Goal: Information Seeking & Learning: Learn about a topic

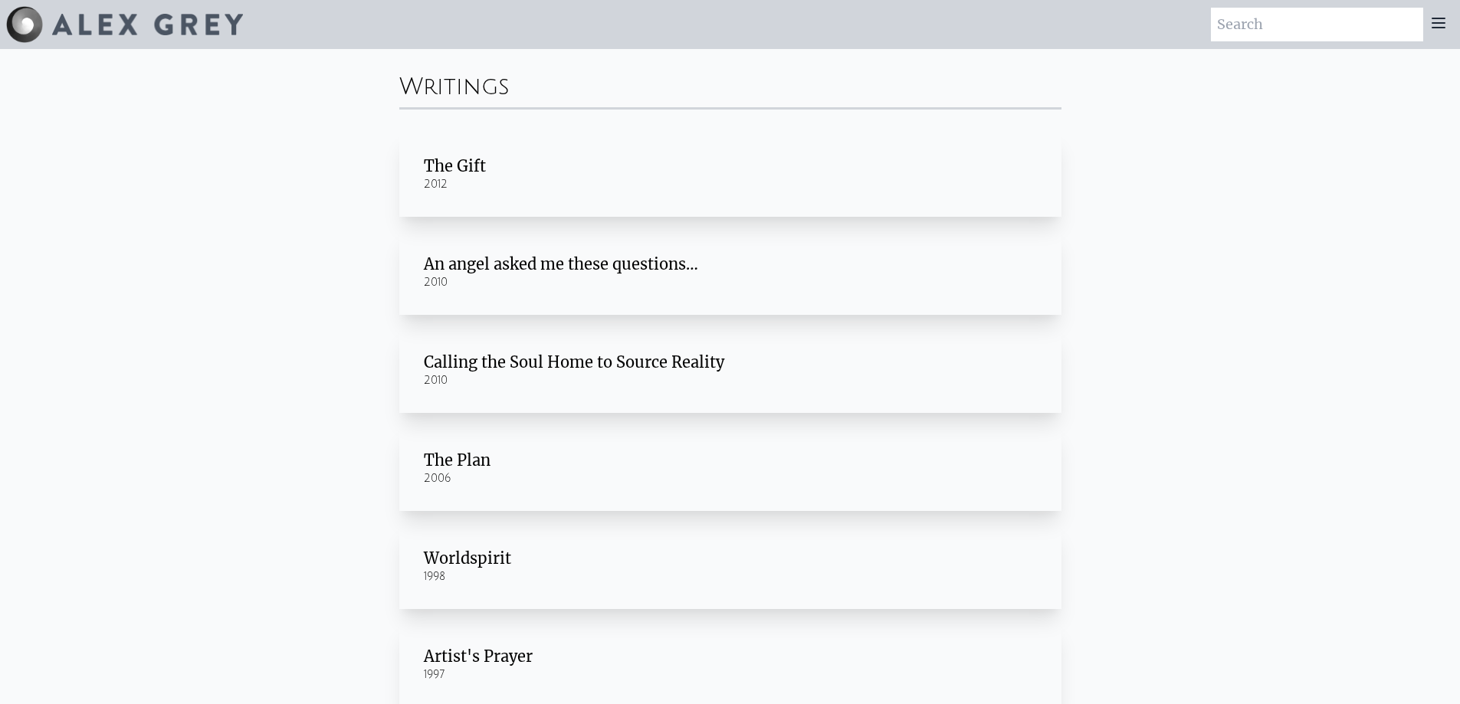
click at [457, 159] on div "The Gift" at bounding box center [730, 166] width 613 height 21
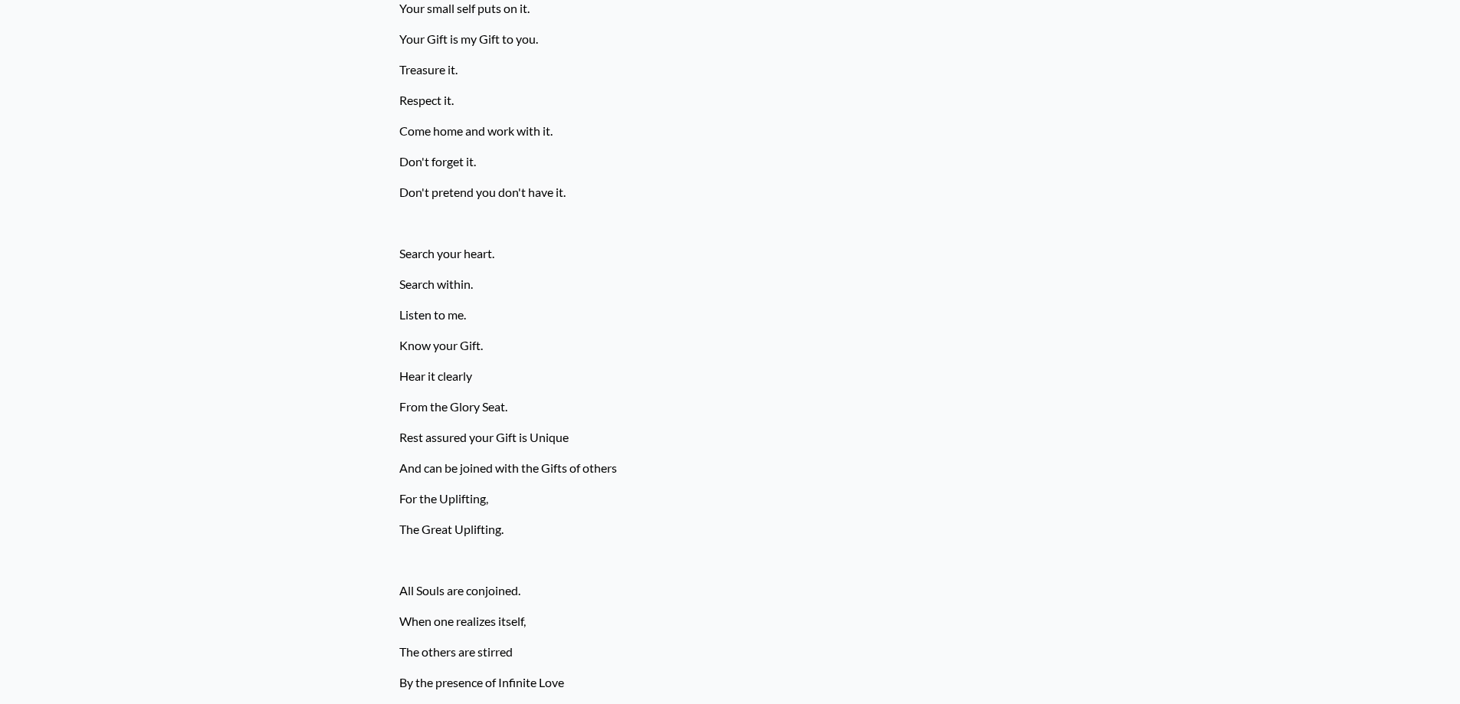
scroll to position [1679, 0]
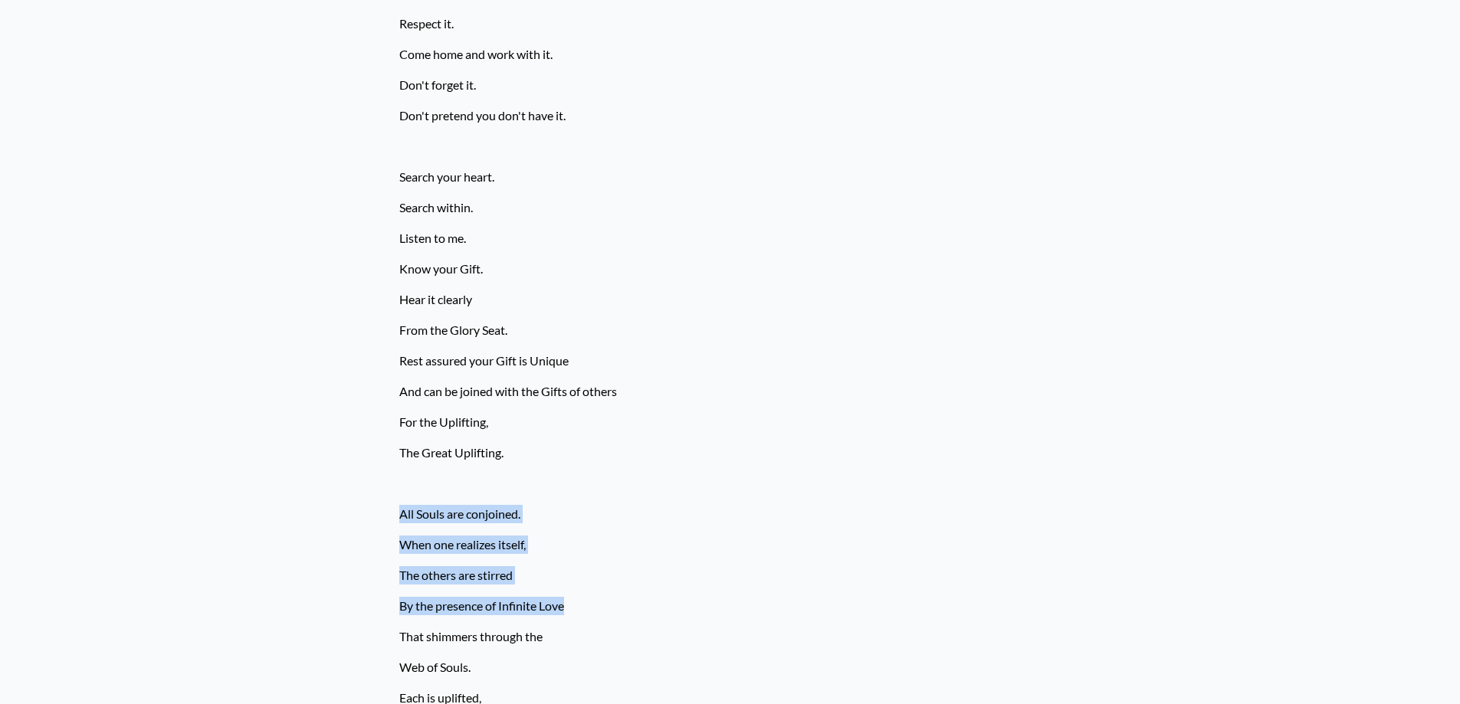
drag, startPoint x: 392, startPoint y: 511, endPoint x: 595, endPoint y: 598, distance: 221.0
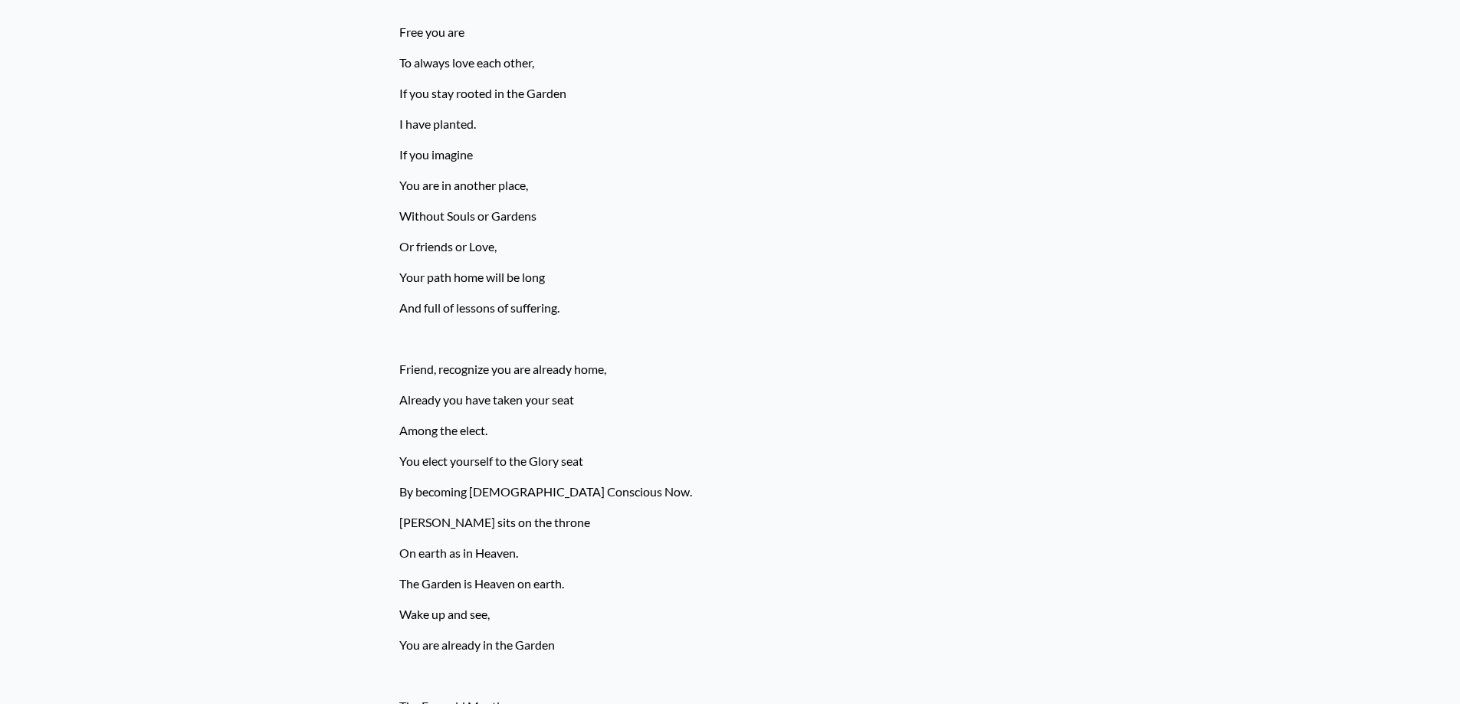
scroll to position [2829, 0]
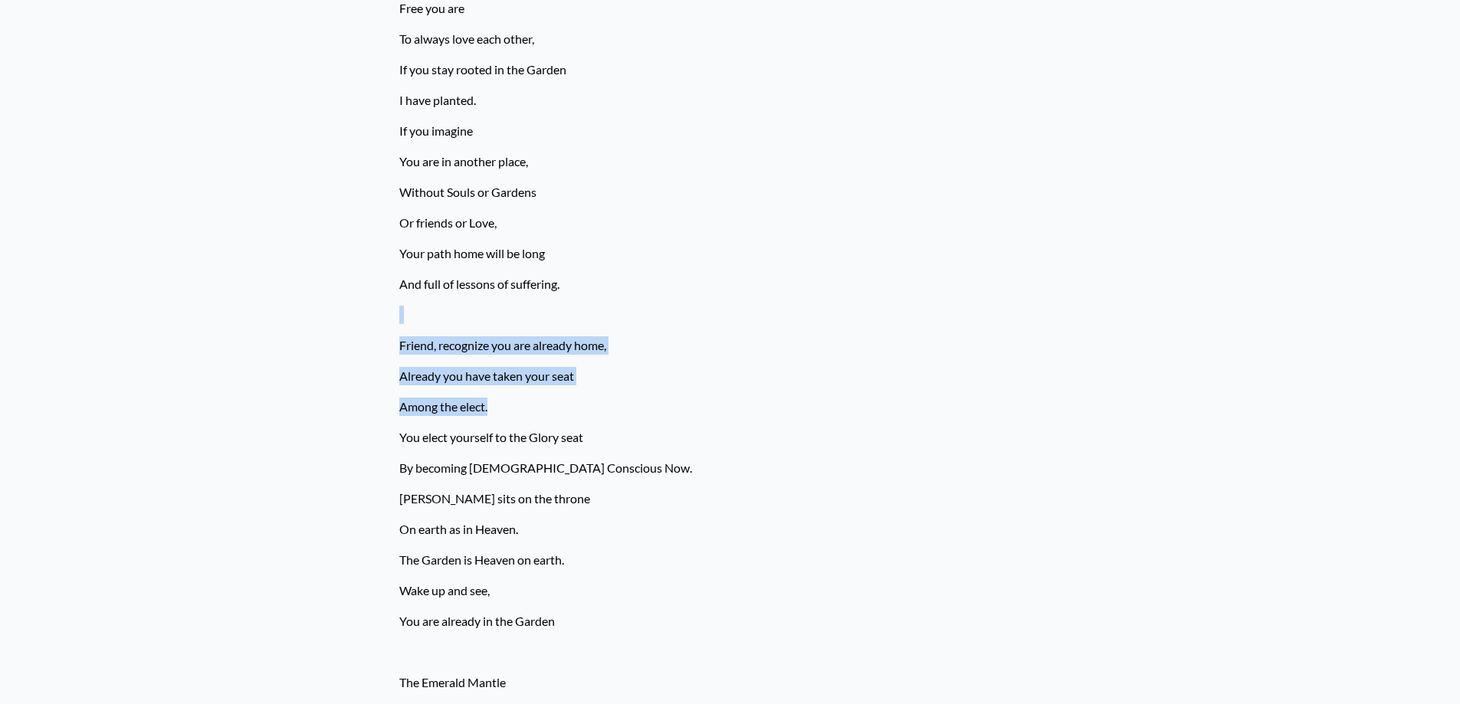
drag, startPoint x: 333, startPoint y: 323, endPoint x: 827, endPoint y: 398, distance: 499.2
click at [827, 398] on div "Home · Writings The Gift, 2012 An angel asked me these questions…, 2010 Calling…" at bounding box center [730, 597] width 1460 height 6754
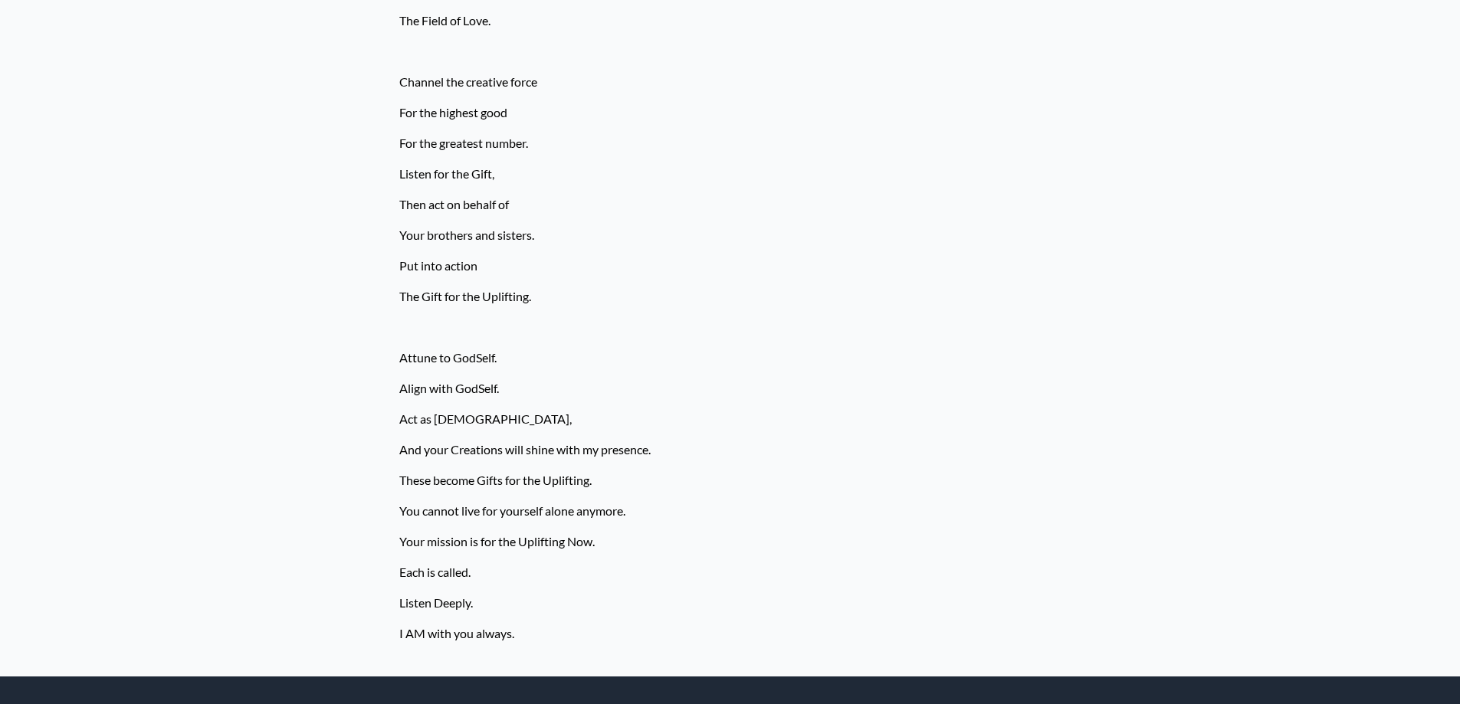
scroll to position [6123, 0]
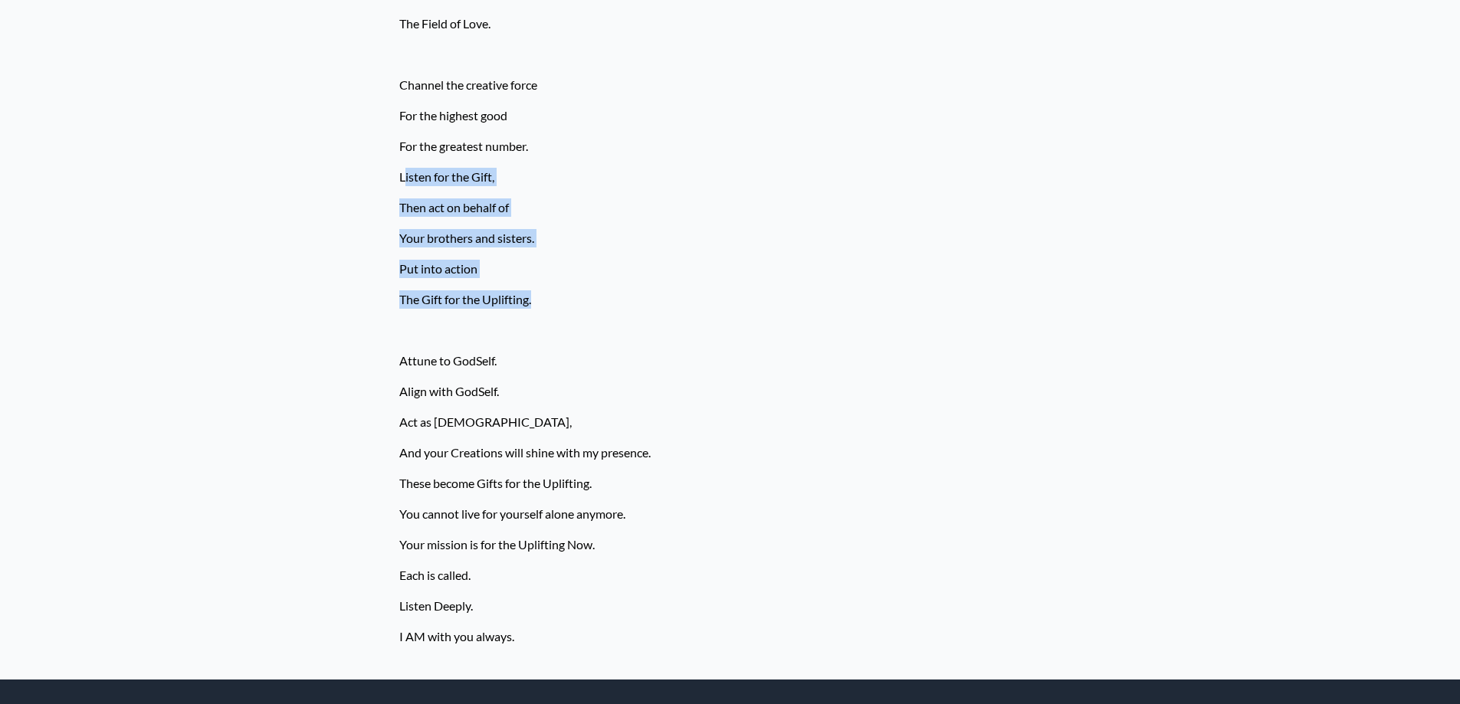
drag, startPoint x: 406, startPoint y: 184, endPoint x: 686, endPoint y: 292, distance: 299.8
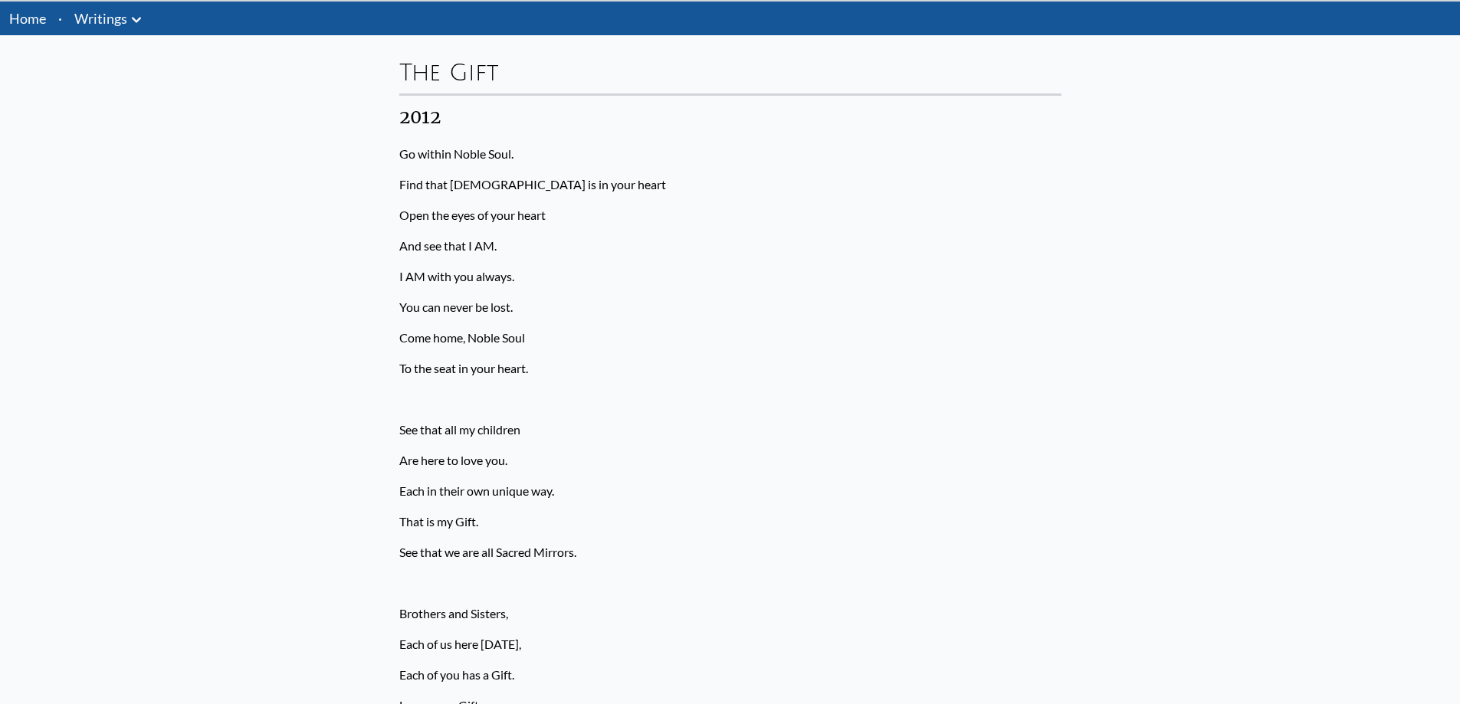
scroll to position [0, 0]
